Goal: Task Accomplishment & Management: Complete application form

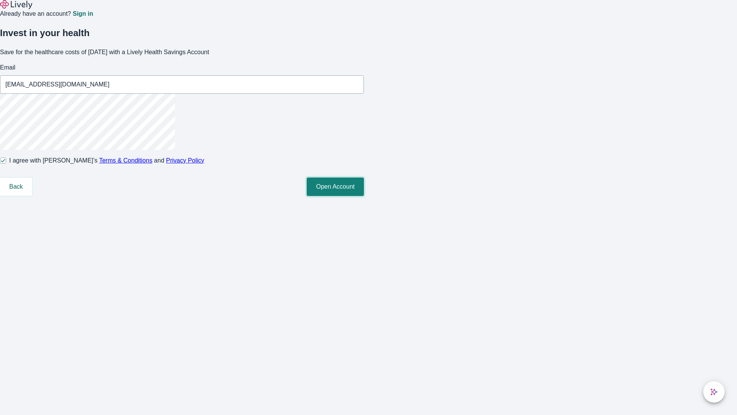
click at [364, 196] on button "Open Account" at bounding box center [335, 186] width 57 height 18
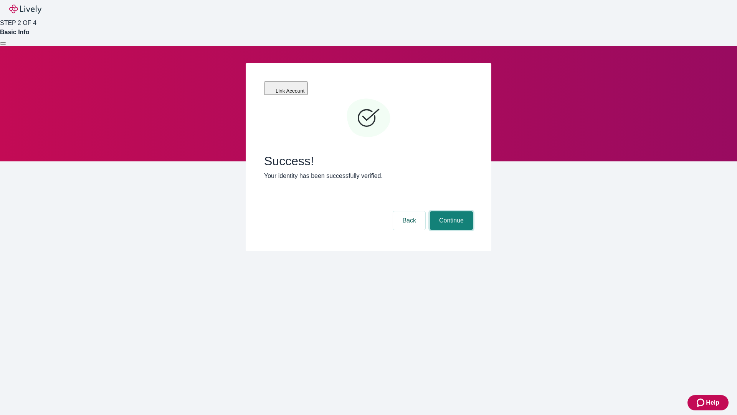
click at [451, 211] on button "Continue" at bounding box center [451, 220] width 43 height 18
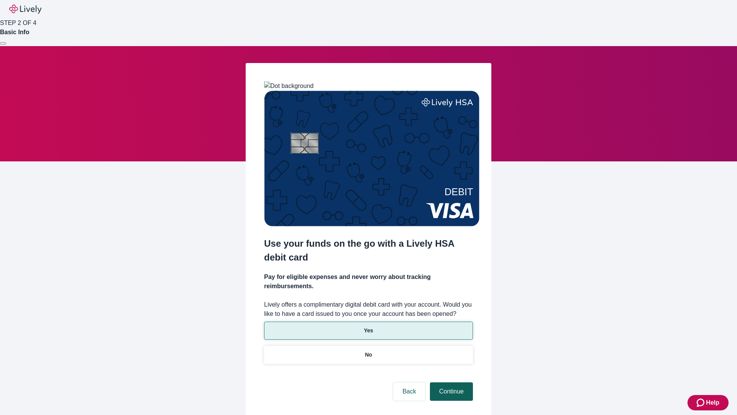
click at [368, 326] on p "Yes" at bounding box center [368, 330] width 9 height 8
click at [451, 382] on button "Continue" at bounding box center [451, 391] width 43 height 18
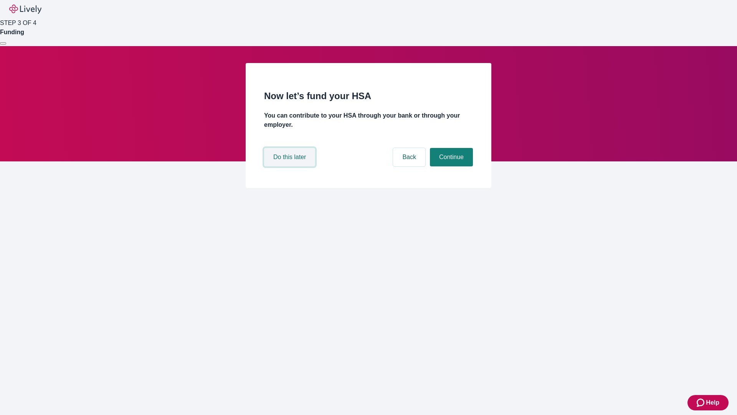
click at [291, 166] on button "Do this later" at bounding box center [289, 157] width 51 height 18
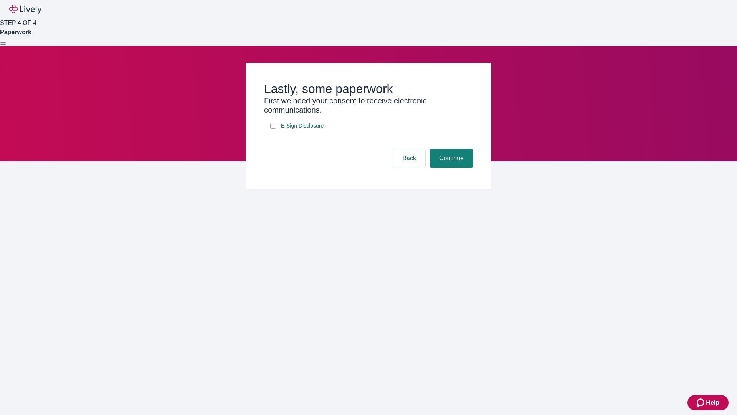
click at [273, 129] on input "E-Sign Disclosure" at bounding box center [273, 126] width 6 height 6
checkbox input "true"
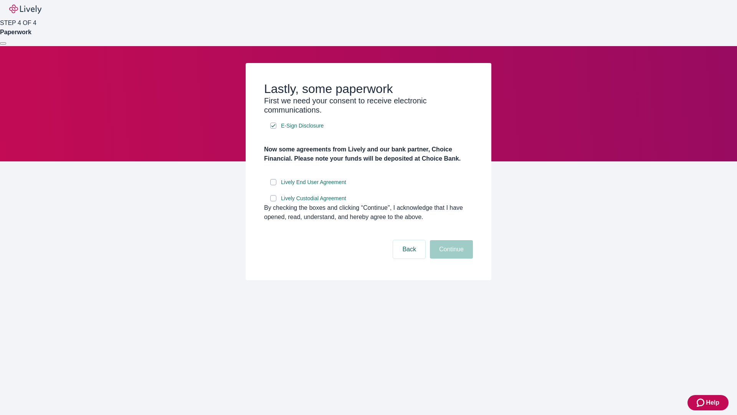
click at [273, 185] on input "Lively End User Agreement" at bounding box center [273, 182] width 6 height 6
checkbox input "true"
click at [273, 201] on input "Lively Custodial Agreement" at bounding box center [273, 198] width 6 height 6
checkbox input "true"
click at [451, 258] on button "Continue" at bounding box center [451, 249] width 43 height 18
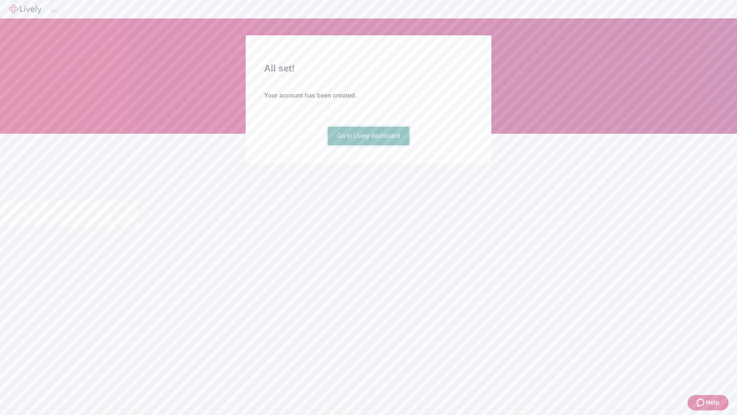
click at [368, 145] on link "Go to Lively dashboard" at bounding box center [369, 136] width 82 height 18
